Goal: Navigation & Orientation: Find specific page/section

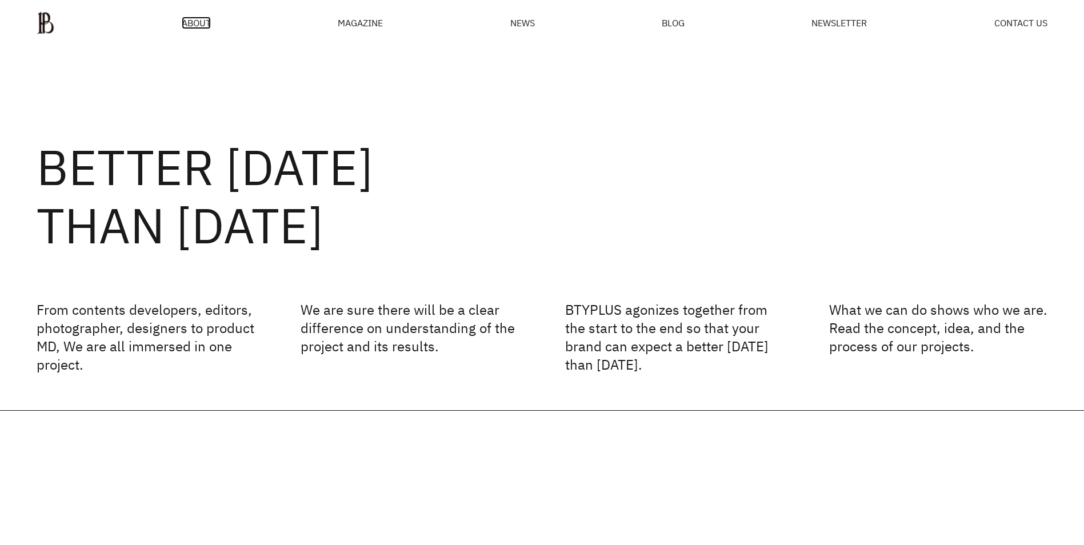
click at [196, 21] on span "ABOUT" at bounding box center [196, 22] width 29 height 9
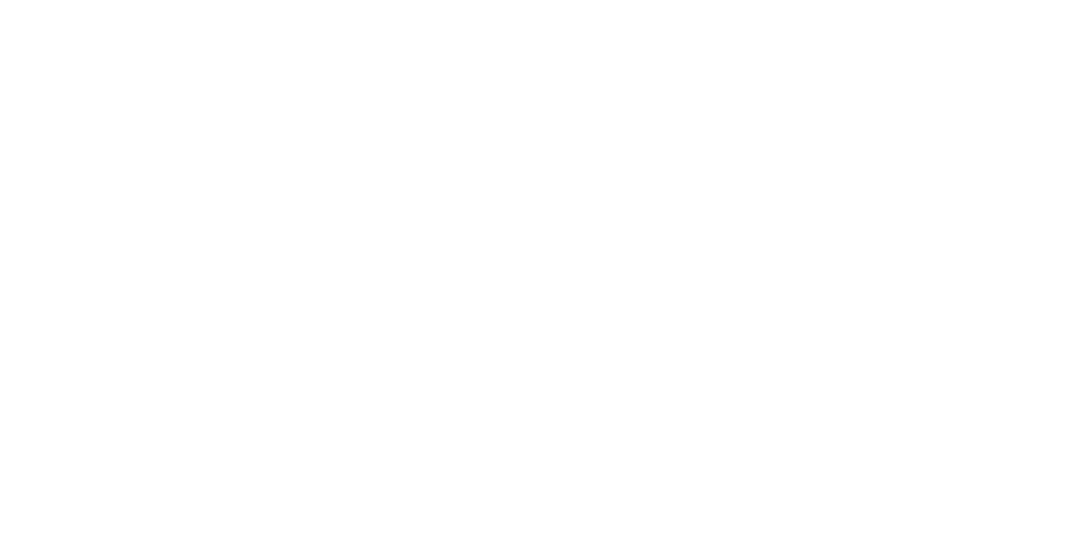
click at [0, 0] on html at bounding box center [0, 0] width 0 height 0
